Goal: Task Accomplishment & Management: Manage account settings

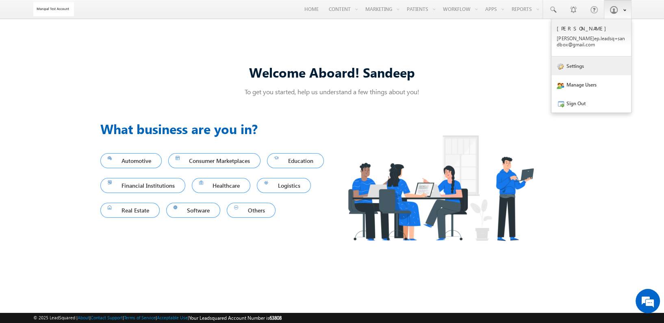
click at [571, 74] on link "Settings" at bounding box center [591, 65] width 80 height 19
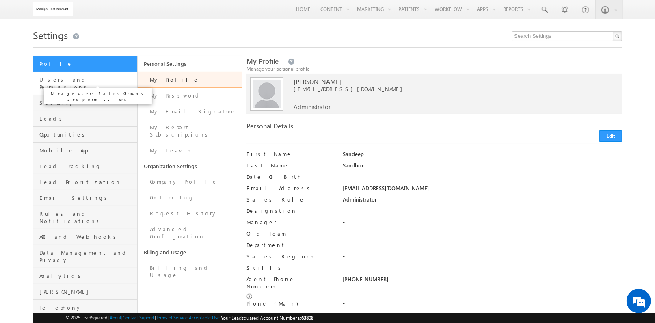
click at [117, 80] on span "Users and Permissions" at bounding box center [87, 83] width 96 height 15
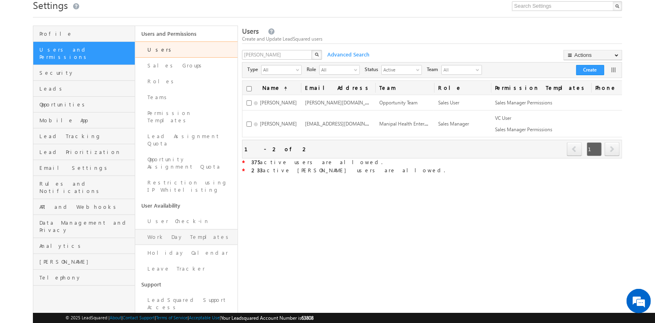
scroll to position [35, 0]
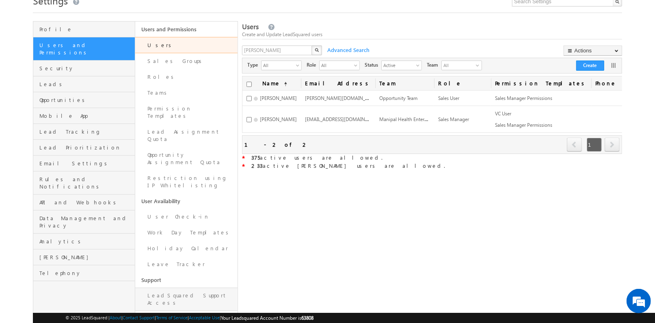
click at [210, 288] on link "LeadSquared Support Access" at bounding box center [186, 299] width 102 height 23
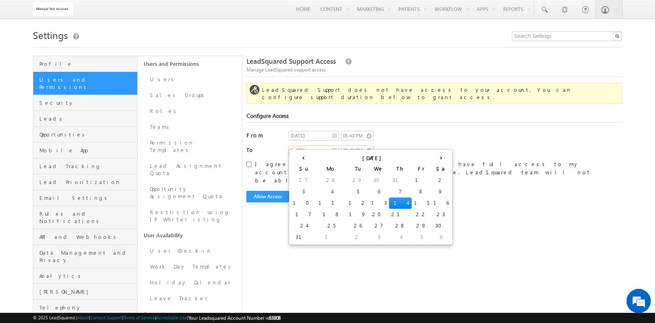
click at [336, 145] on input "08/14/2025" at bounding box center [314, 150] width 51 height 10
click at [432, 156] on th "›" at bounding box center [442, 157] width 20 height 12
click at [434, 156] on th "›" at bounding box center [449, 157] width 30 height 12
click at [395, 225] on td "31" at bounding box center [408, 225] width 26 height 11
type input "10/31/2025"
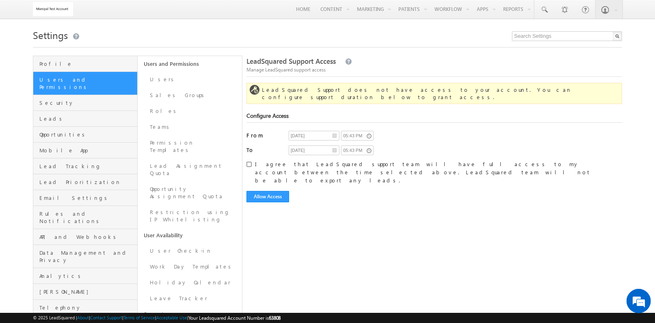
click at [250, 162] on input "I agree that LeadSquared support team will have full access to my account betwe…" at bounding box center [249, 164] width 5 height 5
checkbox input "true"
click at [269, 191] on button "Allow Access" at bounding box center [268, 196] width 43 height 11
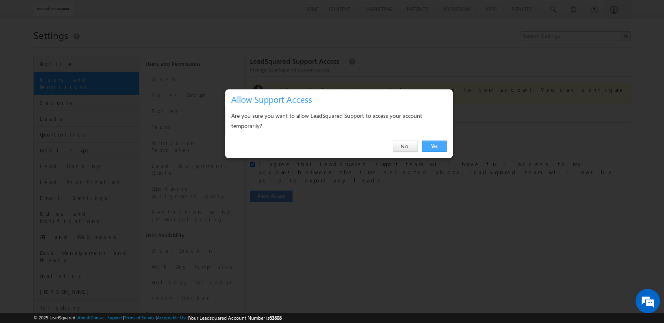
click at [432, 150] on link "Yes" at bounding box center [434, 146] width 25 height 11
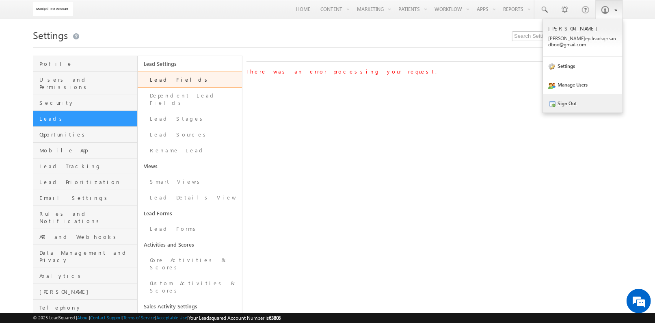
click at [573, 98] on link "Sign Out" at bounding box center [583, 103] width 80 height 19
